Goal: Use online tool/utility: Utilize a website feature to perform a specific function

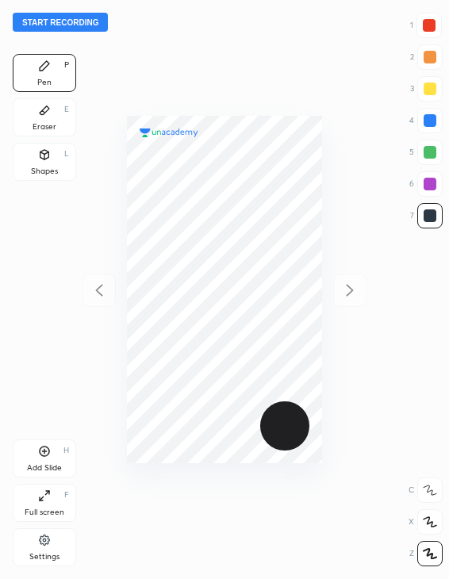
scroll to position [579, 195]
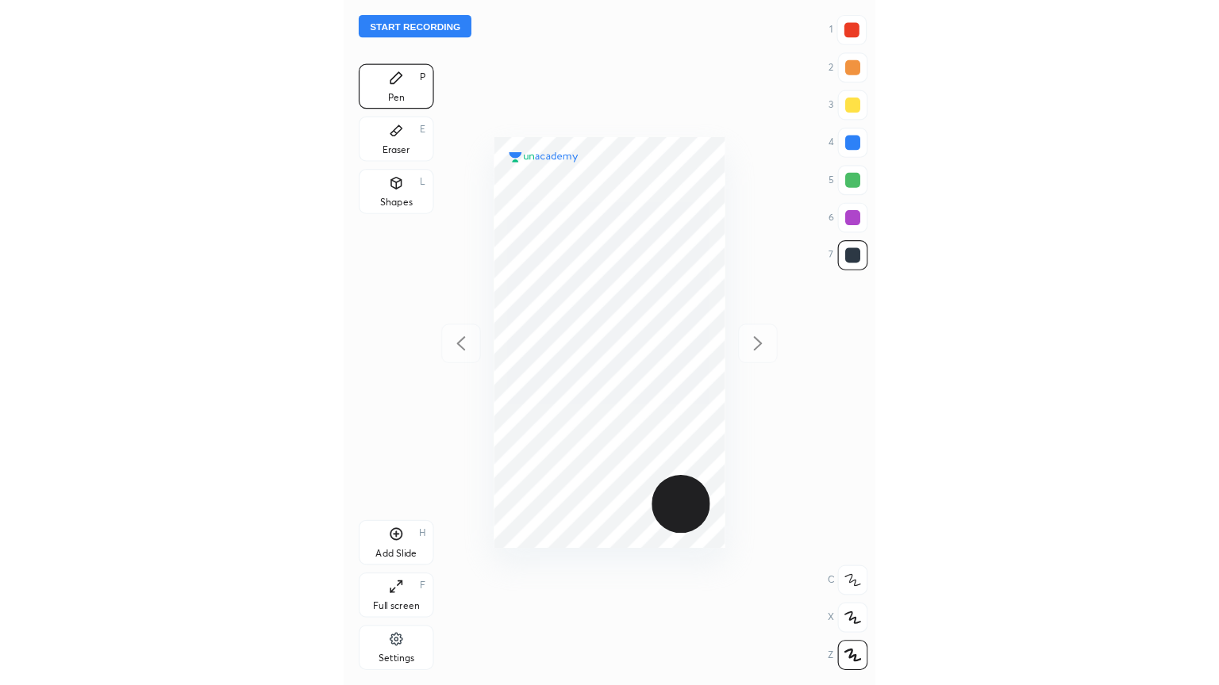
scroll to position [579, 195]
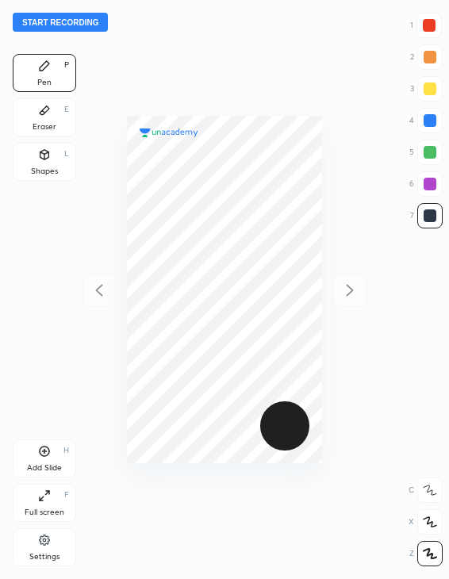
click at [46, 451] on icon at bounding box center [44, 451] width 5 height 5
click at [44, 450] on icon at bounding box center [44, 451] width 5 height 5
click at [45, 449] on icon at bounding box center [44, 451] width 13 height 13
click at [44, 113] on icon at bounding box center [45, 110] width 10 height 9
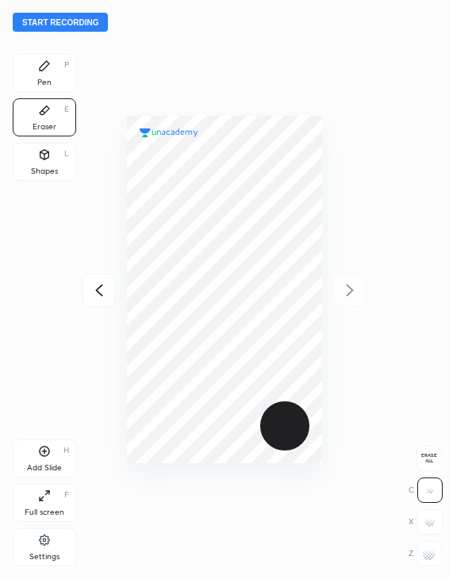
click at [41, 167] on div "Shapes" at bounding box center [44, 171] width 27 height 8
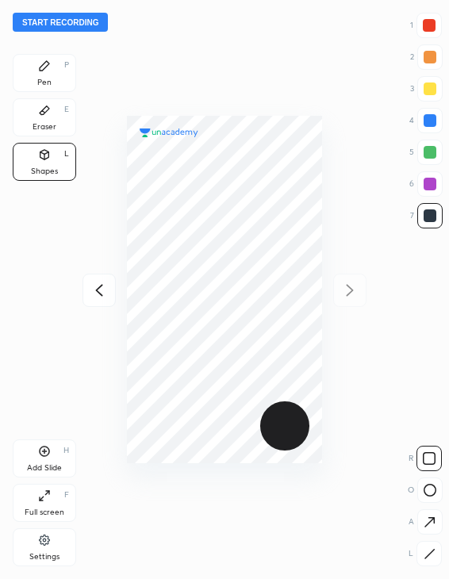
click at [41, 112] on icon at bounding box center [45, 110] width 10 height 9
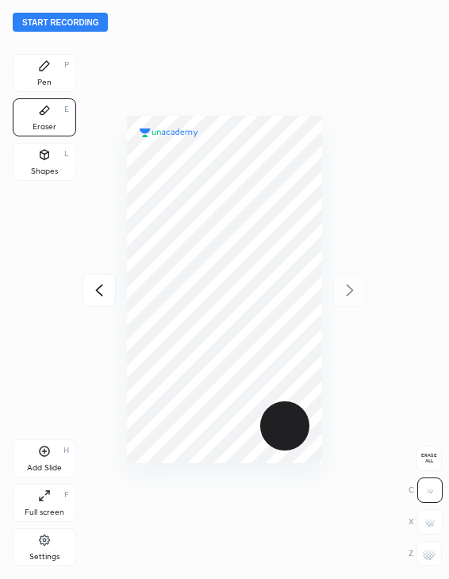
click at [44, 54] on div "Pen P" at bounding box center [44, 73] width 63 height 38
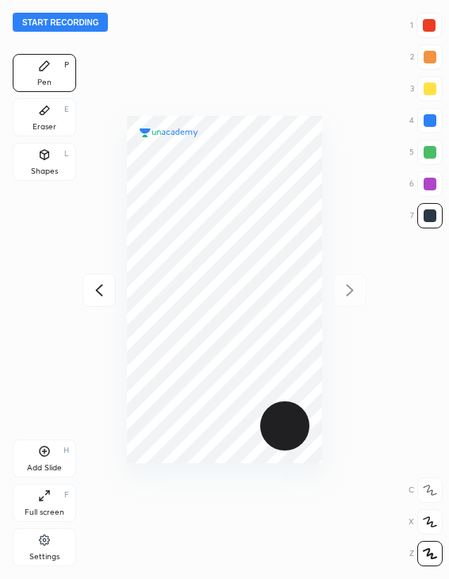
click at [46, 452] on icon at bounding box center [44, 451] width 13 height 13
click at [52, 468] on div "Add Slide" at bounding box center [44, 468] width 35 height 8
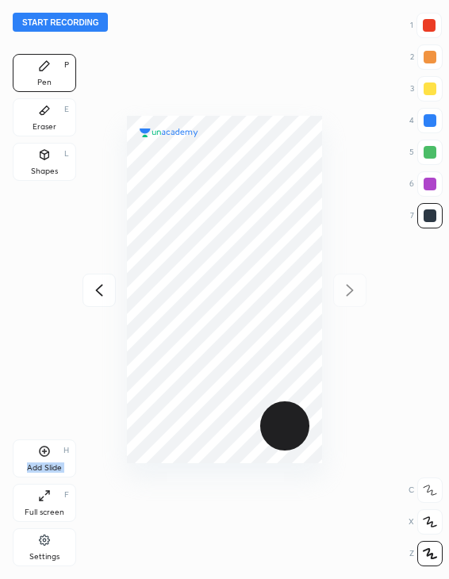
click at [52, 468] on div "Add Slide" at bounding box center [44, 468] width 35 height 8
click at [41, 501] on icon at bounding box center [44, 495] width 13 height 13
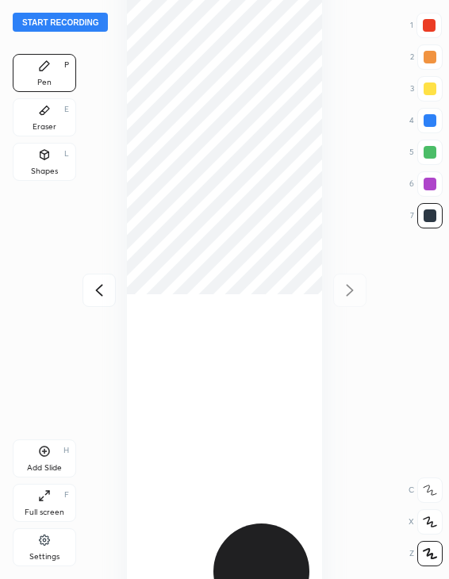
scroll to position [685, 965]
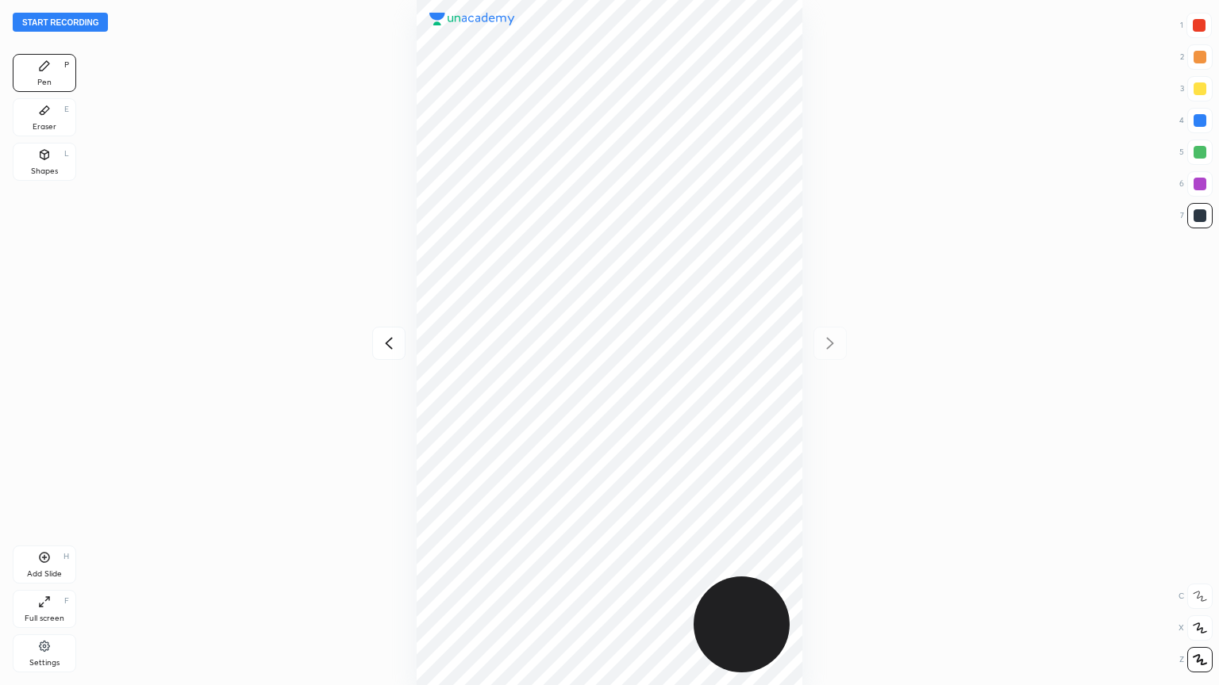
click at [41, 556] on icon at bounding box center [44, 557] width 13 height 13
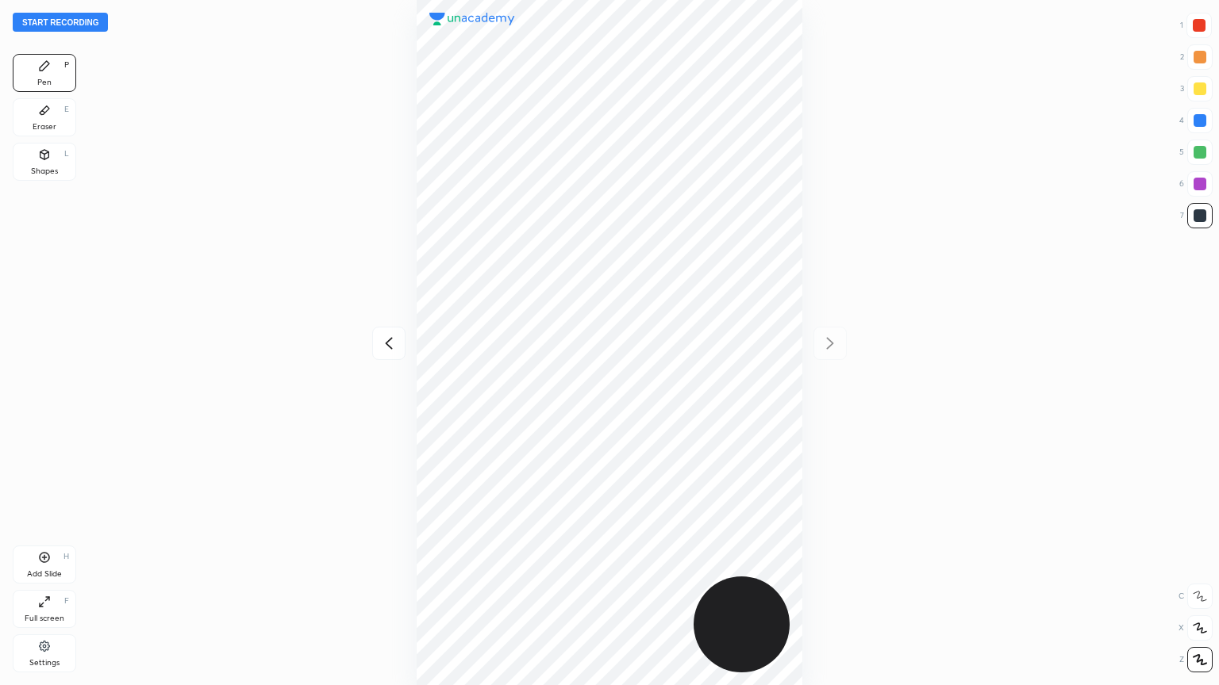
click at [41, 556] on icon at bounding box center [44, 557] width 13 height 13
click at [372, 343] on div at bounding box center [388, 343] width 33 height 33
click at [48, 551] on icon at bounding box center [44, 557] width 13 height 13
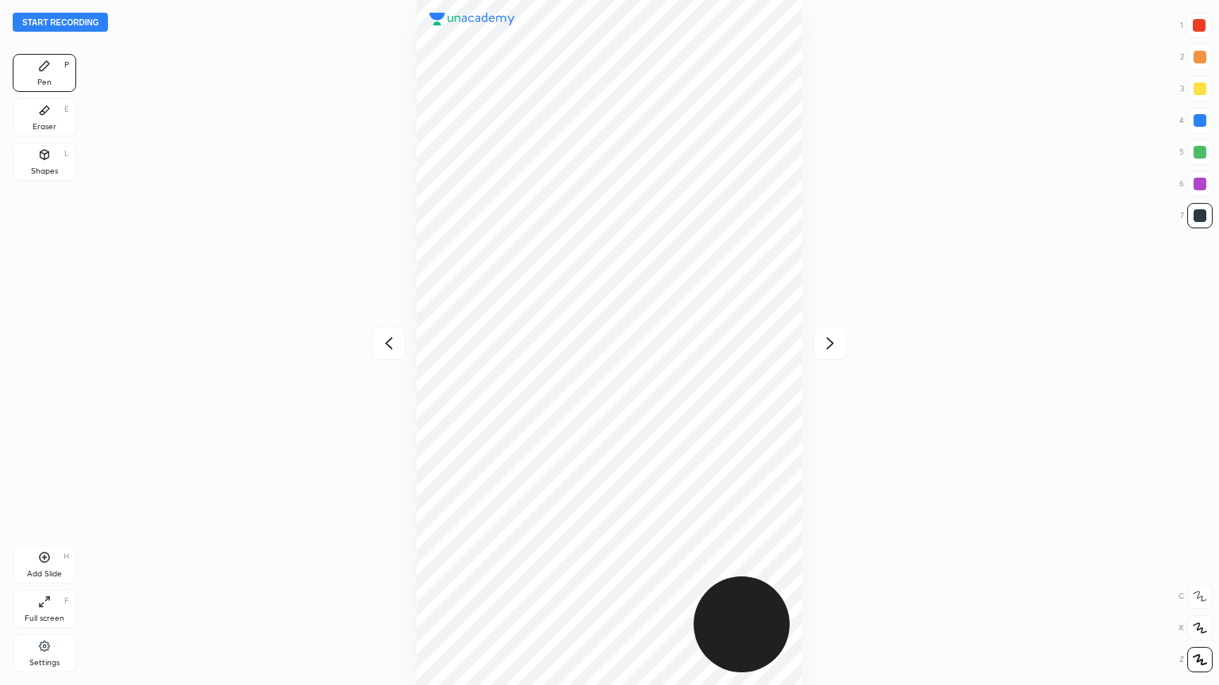
click at [363, 232] on div at bounding box center [609, 342] width 965 height 685
click at [448, 129] on div at bounding box center [609, 342] width 965 height 685
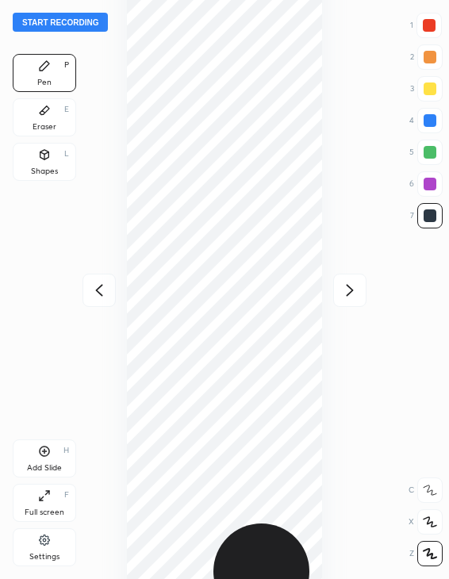
scroll to position [78751, 79135]
